Goal: Information Seeking & Learning: Compare options

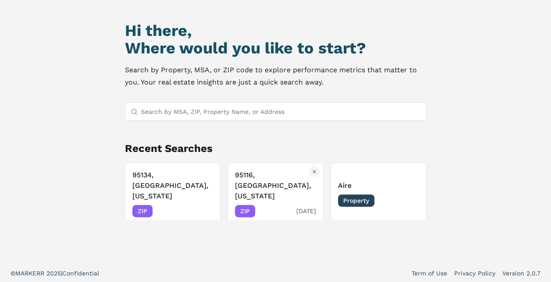
scroll to position [75, 0]
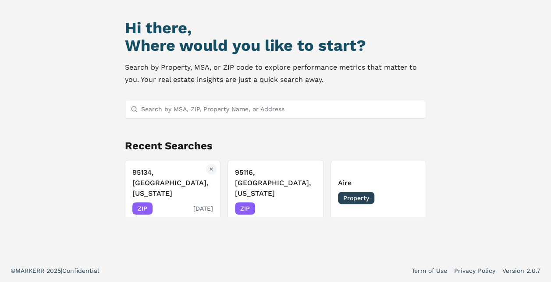
click at [149, 173] on h3 "95134, [GEOGRAPHIC_DATA], [US_STATE]" at bounding box center [172, 183] width 81 height 32
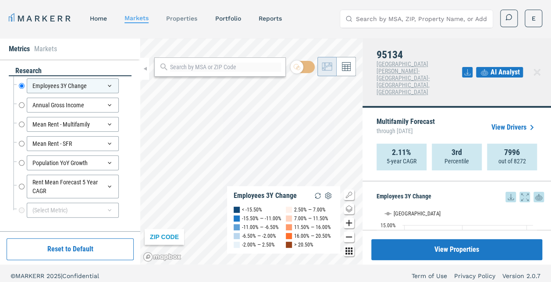
click at [181, 15] on link "properties" at bounding box center [181, 18] width 31 height 7
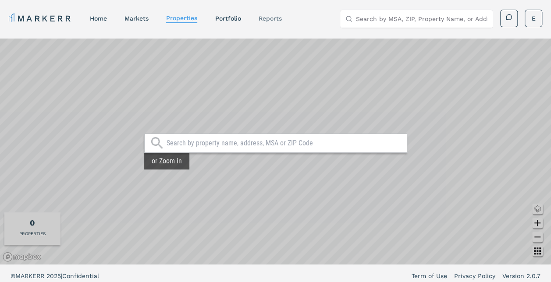
click at [262, 18] on link "reports" at bounding box center [269, 18] width 23 height 7
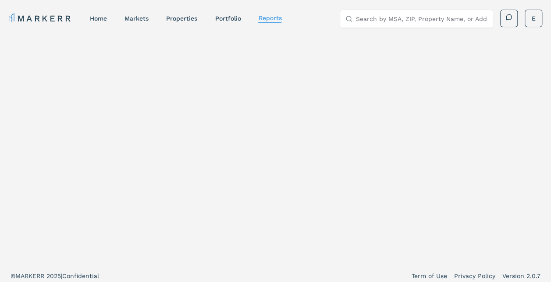
select select "-release_date"
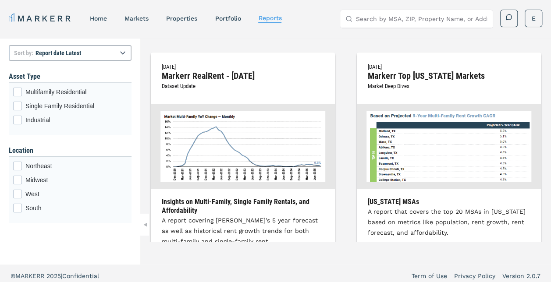
click at [102, 18] on link "home" at bounding box center [98, 18] width 17 height 7
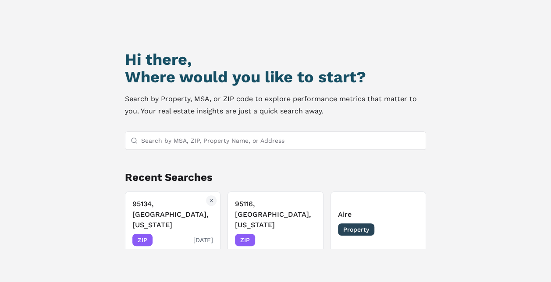
click at [162, 223] on div "95134, San Jose, California ZIP 08/14/2025" at bounding box center [172, 222] width 81 height 47
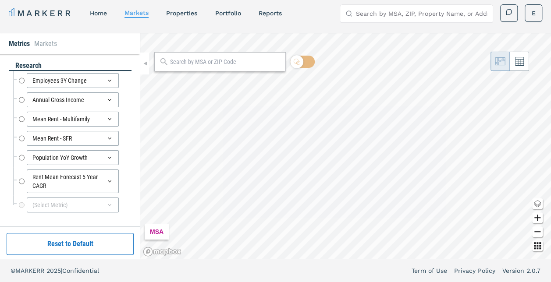
scroll to position [5, 0]
radio input "true"
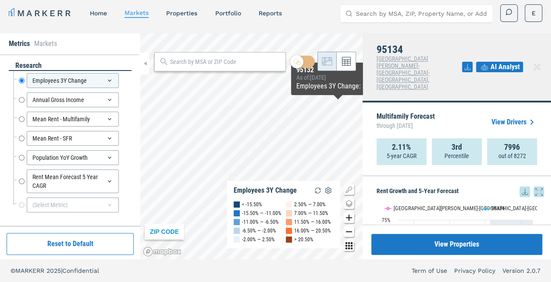
scroll to position [0, 0]
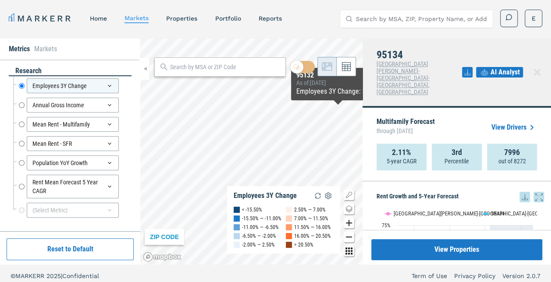
click at [513, 67] on span "AI Analyst" at bounding box center [504, 72] width 29 height 11
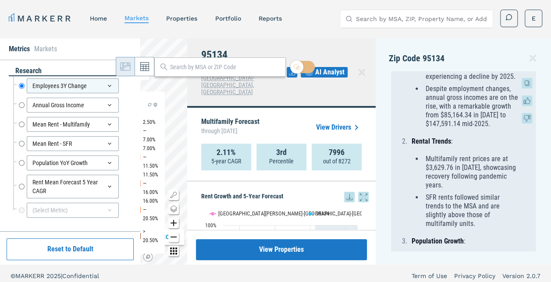
scroll to position [701, 0]
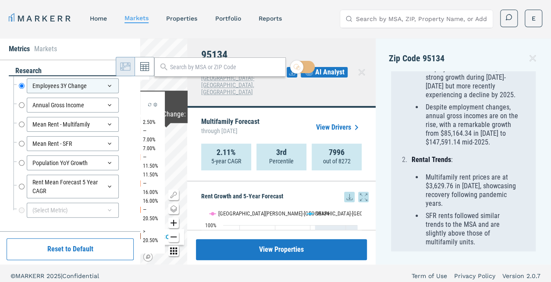
click at [42, 47] on li "Markets" at bounding box center [45, 49] width 23 height 11
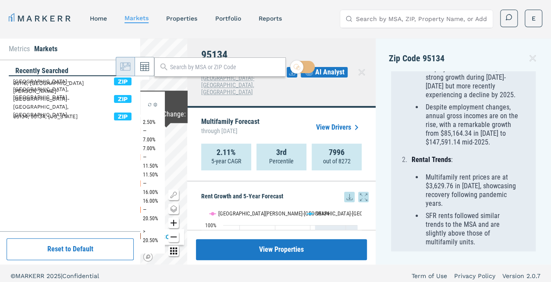
click at [96, 16] on link "home" at bounding box center [98, 18] width 17 height 7
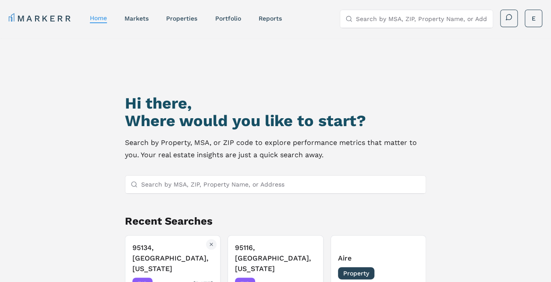
click at [179, 254] on h3 "95134, San Jose, California" at bounding box center [172, 259] width 81 height 32
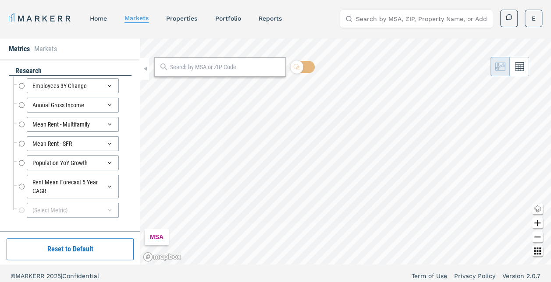
radio input "true"
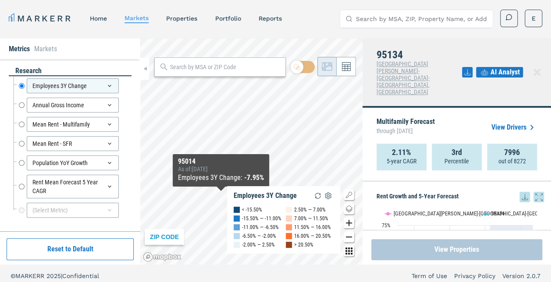
click at [443, 254] on button "View Properties" at bounding box center [456, 249] width 171 height 21
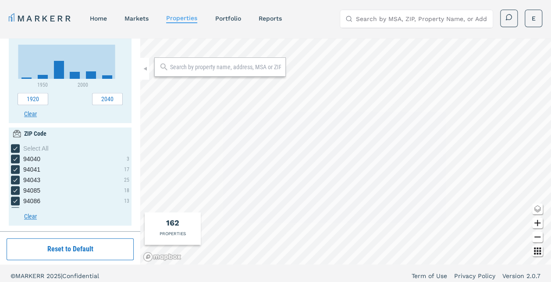
scroll to position [401, 0]
click at [229, 18] on link "Portfolio" at bounding box center [228, 18] width 26 height 7
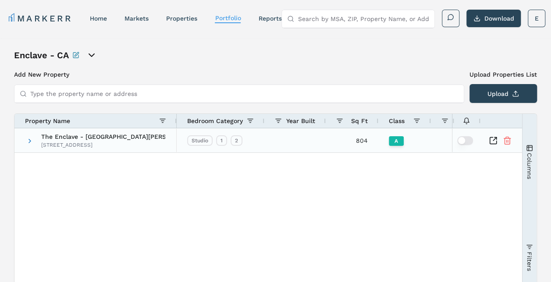
click at [25, 141] on div "The Enclave - San Jose 4343 Renaissance Dr, San Jose, CA 95134" at bounding box center [95, 140] width 162 height 24
click at [29, 140] on span at bounding box center [29, 141] width 7 height 7
click at [92, 57] on icon "open portfolio options" at bounding box center [91, 55] width 11 height 11
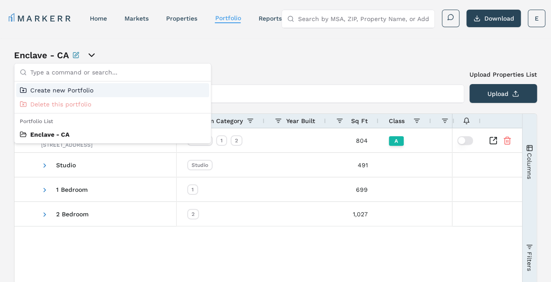
click at [274, 70] on h3 "Add New Property" at bounding box center [239, 74] width 450 height 9
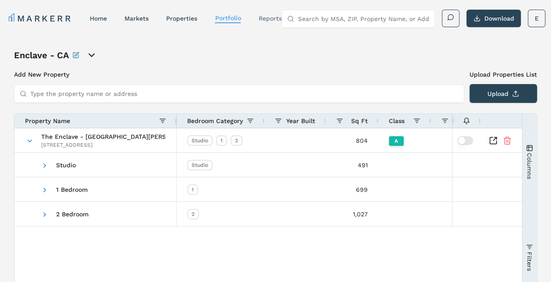
click at [262, 21] on link "reports" at bounding box center [269, 18] width 23 height 7
select select "-release_date"
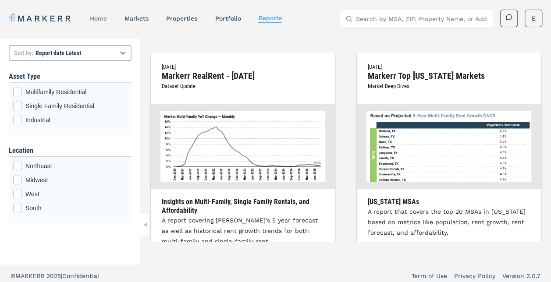
click at [97, 18] on link "home" at bounding box center [98, 18] width 17 height 7
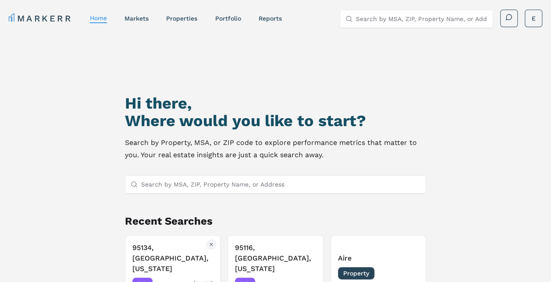
click at [162, 259] on h3 "95134, San Jose, California" at bounding box center [172, 259] width 81 height 32
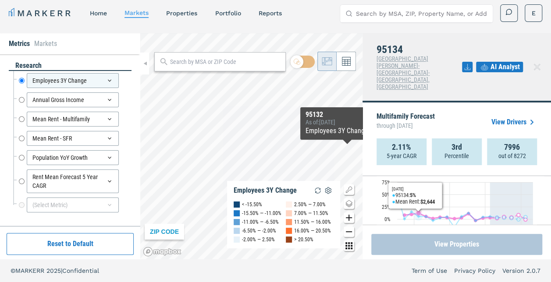
scroll to position [88, 0]
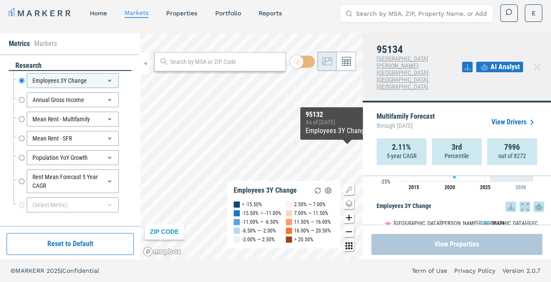
click at [422, 239] on button "View Properties" at bounding box center [456, 244] width 171 height 21
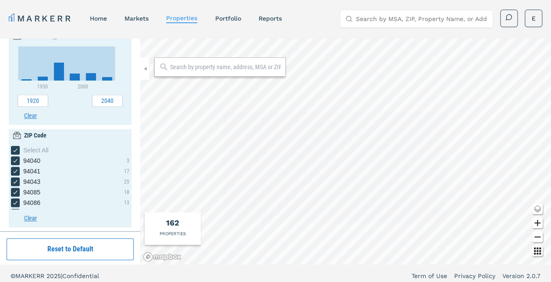
scroll to position [401, 0]
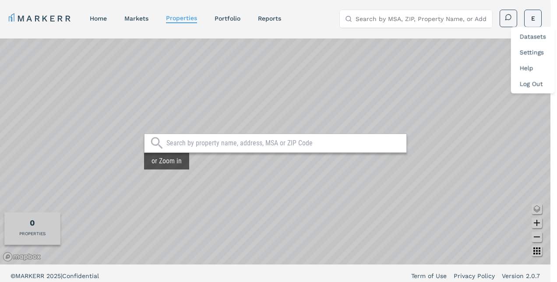
click at [536, 20] on html "MARKERR home markets properties Portfolio reports Search by MSA, ZIP, Property …" at bounding box center [278, 143] width 557 height 287
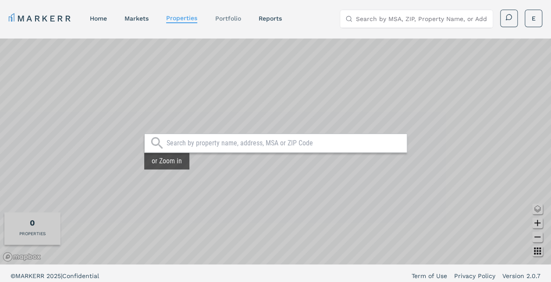
click at [227, 20] on html "MARKERR home markets properties Portfolio reports Search by MSA, ZIP, Property …" at bounding box center [275, 143] width 551 height 287
click at [179, 22] on div "properties" at bounding box center [181, 19] width 31 height 10
click at [178, 18] on link "properties" at bounding box center [181, 17] width 31 height 7
click at [170, 169] on div "or Zoom in" at bounding box center [166, 161] width 45 height 17
click at [171, 162] on div "or Zoom in" at bounding box center [166, 161] width 45 height 17
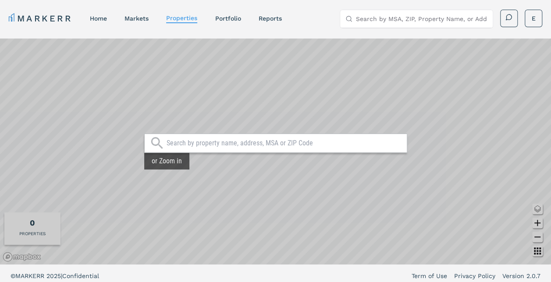
click at [167, 146] on input "text" at bounding box center [285, 143] width 236 height 9
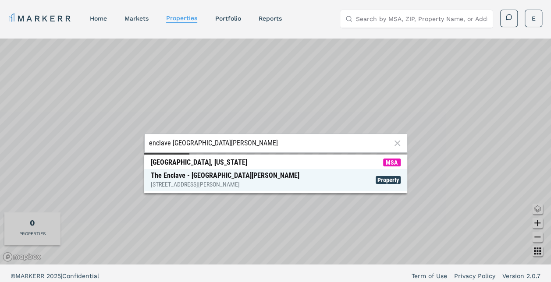
type input "enclave san jose"
click at [199, 179] on div "The Enclave - San Jose 4343 Renaissance Dr, San Jose" at bounding box center [225, 180] width 149 height 18
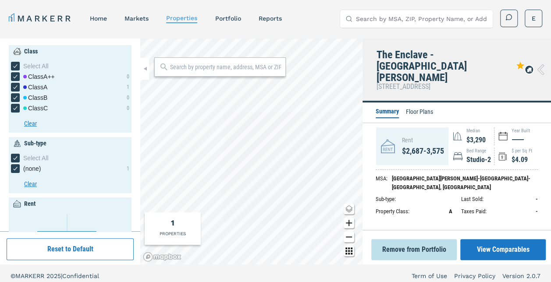
click at [500, 252] on button "View Comparables" at bounding box center [502, 249] width 85 height 21
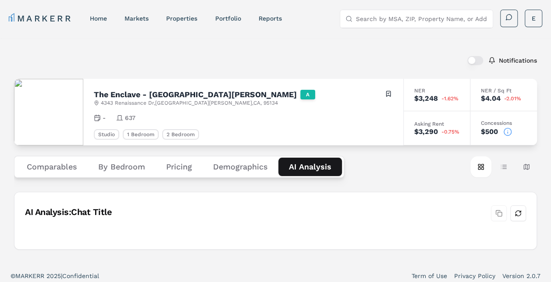
click at [312, 168] on Analysis "AI Analysis" at bounding box center [310, 167] width 64 height 18
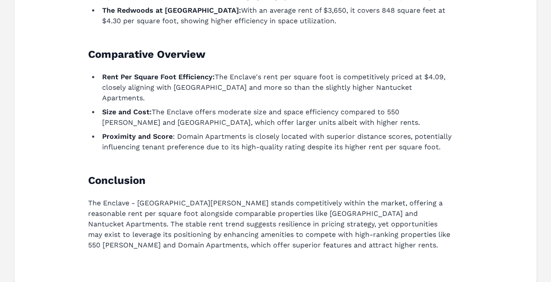
scroll to position [572, 0]
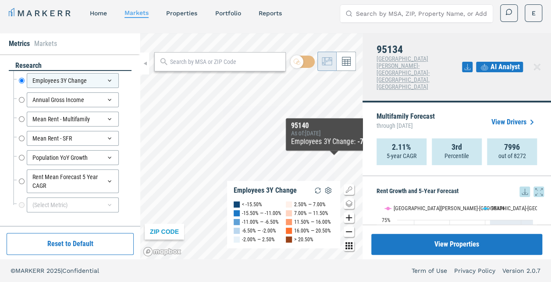
scroll to position [88, 0]
